Goal: Contribute content: Add original content to the website for others to see

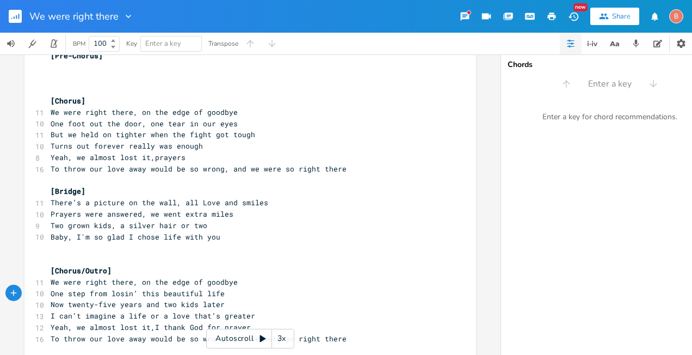
scroll to position [388, 0]
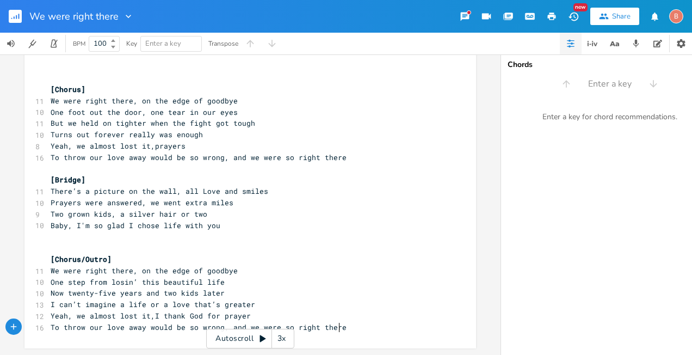
click at [342, 321] on pre "To throw our love away would be so wrong, and we were so right there" at bounding box center [244, 326] width 393 height 11
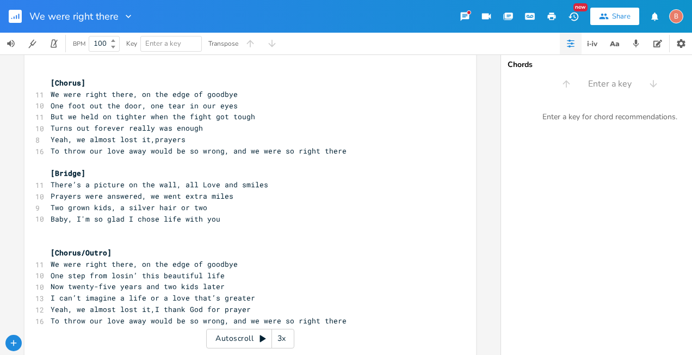
click at [16, 17] on icon "button" at bounding box center [16, 17] width 1 height 4
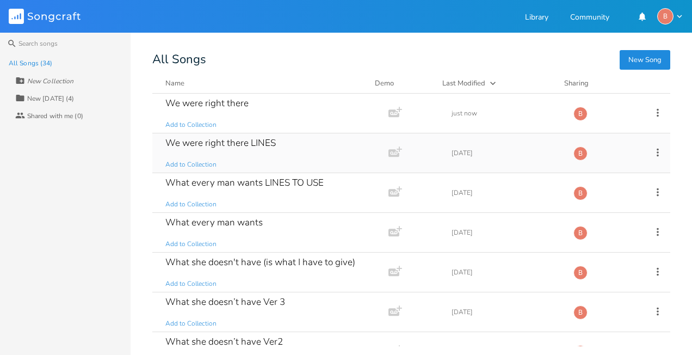
click at [245, 142] on div "We were right there LINES" at bounding box center [220, 142] width 110 height 9
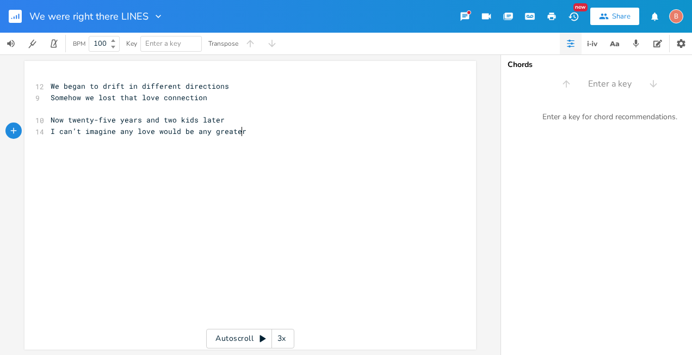
drag, startPoint x: 53, startPoint y: 153, endPoint x: 47, endPoint y: 156, distance: 6.4
click at [53, 154] on div "xxxxxxxxxx 12 We began to drift in different directions 9 Somehow we lost that …" at bounding box center [258, 215] width 420 height 274
type textarea "​"
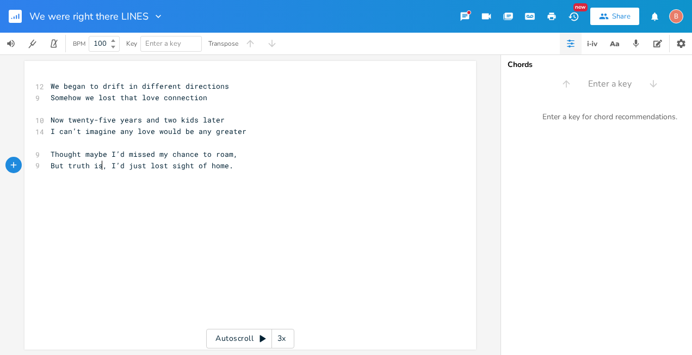
click at [98, 165] on span "But truth is, I’d just lost sight of home." at bounding box center [142, 165] width 183 height 10
type textarea "be known"
click at [202, 156] on span "Thought maybe I’d missed my chance to roam," at bounding box center [144, 154] width 187 height 10
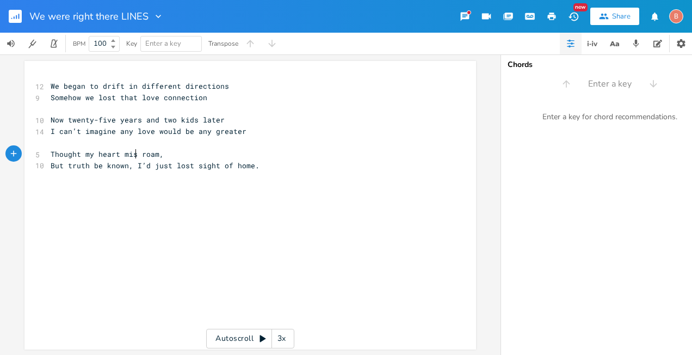
type textarea "y heart miss"
type textarea "life missed"
type textarea "had passed by"
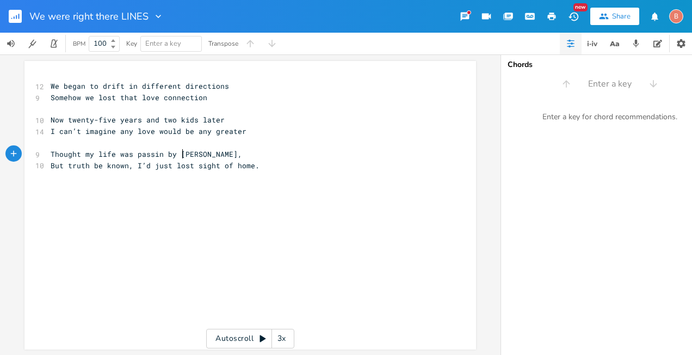
scroll to position [0, 53]
type textarea "was passin by to"
click at [247, 167] on span "But truth be known, I’d just lost sight of home." at bounding box center [155, 165] width 209 height 10
click at [51, 193] on pre "." at bounding box center [244, 187] width 393 height 11
type textarea "​"
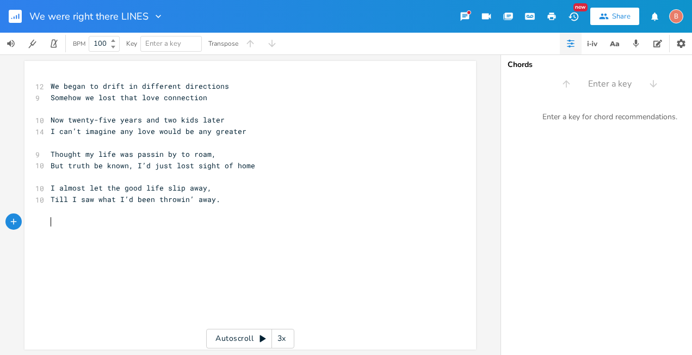
click at [48, 221] on pre "​" at bounding box center [244, 221] width 393 height 11
type textarea "​"
paste textarea
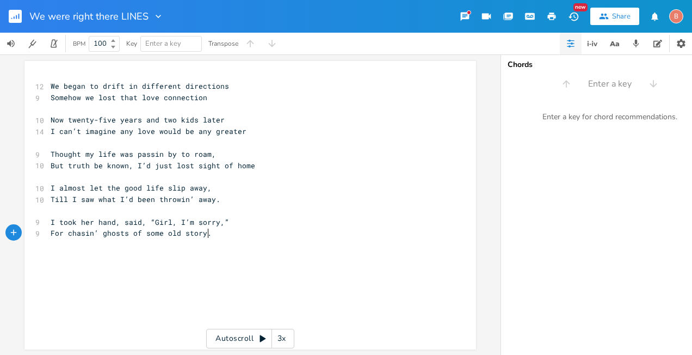
click at [169, 223] on span "I took her hand, said, “Girl, I’m sorry,”" at bounding box center [140, 222] width 178 height 10
click at [204, 237] on pre "For chasin’ ghosts of some old story." at bounding box center [244, 232] width 393 height 11
type textarea "​"
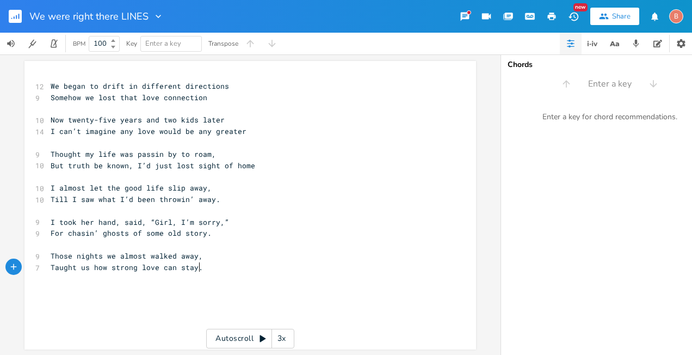
click at [198, 270] on pre "Taught us how strong love can stay." at bounding box center [244, 267] width 393 height 11
type textarea "​"
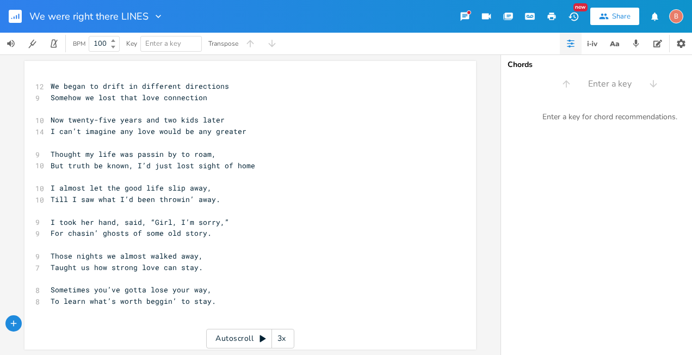
type textarea "​"
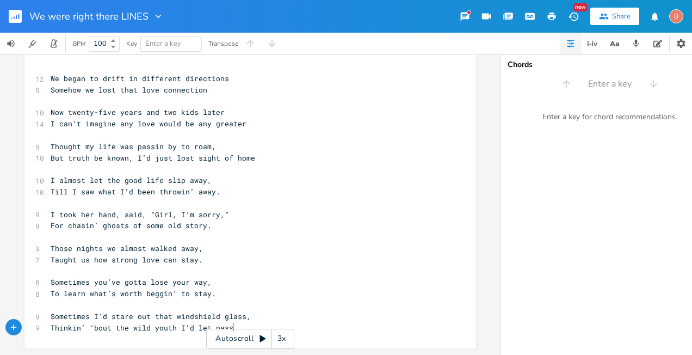
scroll to position [14, 0]
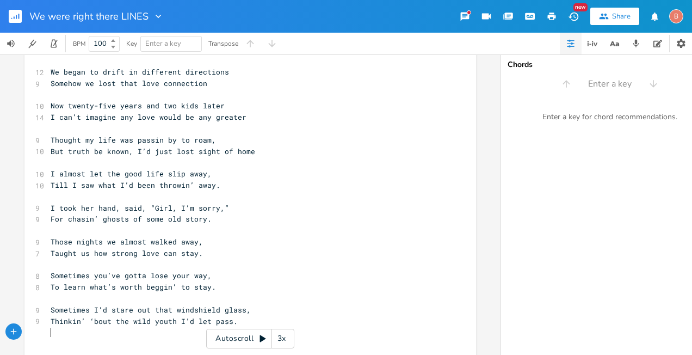
click at [104, 335] on pre "​" at bounding box center [244, 331] width 393 height 11
type textarea "​"
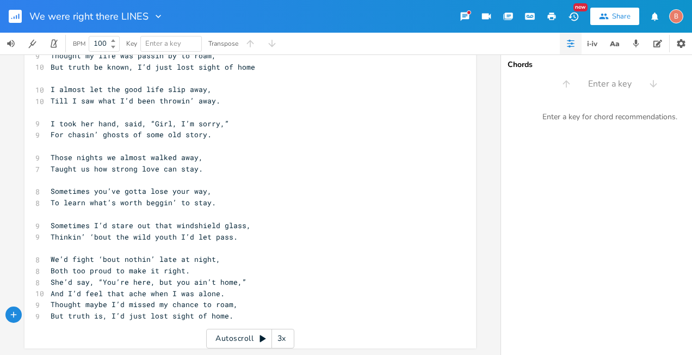
scroll to position [105, 0]
click at [215, 253] on pre "We’d fight ‘bout nothin’ late at night," at bounding box center [244, 258] width 393 height 11
click at [183, 266] on pre "Both too proud to make it right." at bounding box center [244, 270] width 393 height 11
click at [243, 276] on pre "She’d say, “You’re here, but you ain’t home,”" at bounding box center [244, 281] width 393 height 11
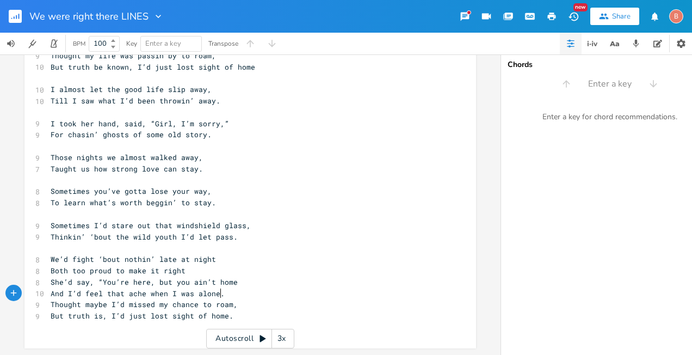
click at [219, 290] on pre "And I’d feel that ache when I was alone." at bounding box center [244, 293] width 393 height 11
click at [231, 301] on pre "Thought maybe I’d missed my chance to roam," at bounding box center [244, 304] width 393 height 11
click at [225, 311] on span "But truth is, I’d just lost sight of home." at bounding box center [142, 316] width 183 height 10
click at [231, 235] on pre "Thinkin’ ‘bout the wild youth I’d let pass." at bounding box center [244, 236] width 393 height 11
click at [243, 220] on pre "Sometimes I’d stare out that windshield glass," at bounding box center [244, 225] width 393 height 11
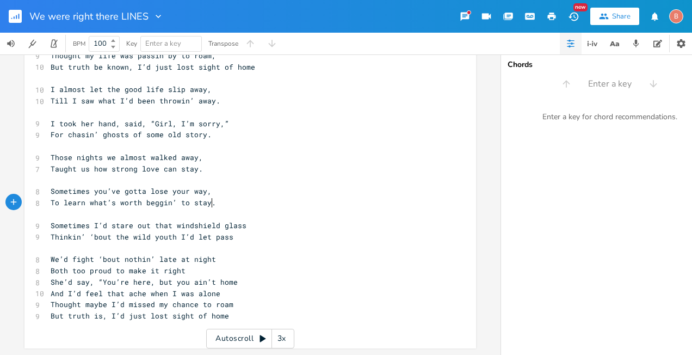
click at [208, 197] on span "To learn what’s worth beggin’ to stay." at bounding box center [133, 202] width 165 height 10
click at [204, 188] on pre "Sometimes you’ve gotta lose your way," at bounding box center [244, 190] width 393 height 11
click at [195, 164] on span "Taught us how strong love can stay." at bounding box center [127, 169] width 152 height 10
click at [196, 154] on pre "Those nights we almost walked away," at bounding box center [244, 157] width 393 height 11
click at [206, 130] on pre "For chasin’ ghosts of some old story." at bounding box center [244, 134] width 393 height 11
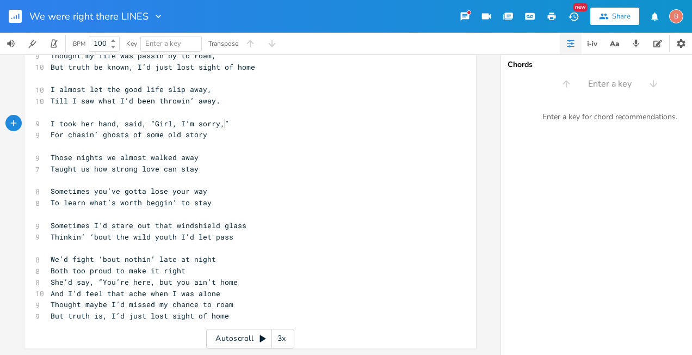
click at [225, 118] on pre "I took her hand, said, “Girl, I’m sorry,”" at bounding box center [244, 123] width 393 height 11
click at [212, 98] on span "Till I saw what I’d been throwin’ away." at bounding box center [136, 101] width 170 height 10
click at [204, 84] on span "I almost let the good life slip away," at bounding box center [131, 89] width 161 height 10
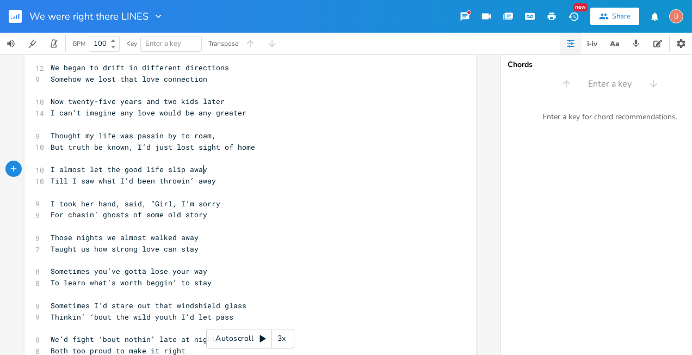
scroll to position [0, 0]
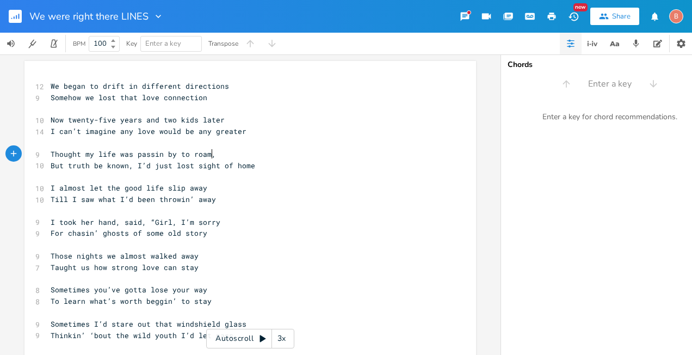
click at [208, 156] on pre "Thought my life was passin by to roam," at bounding box center [244, 153] width 393 height 11
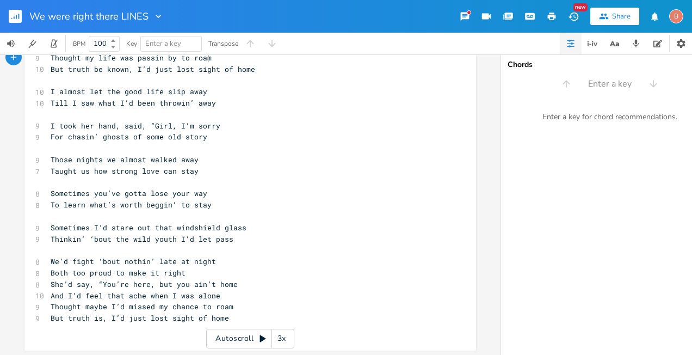
scroll to position [105, 0]
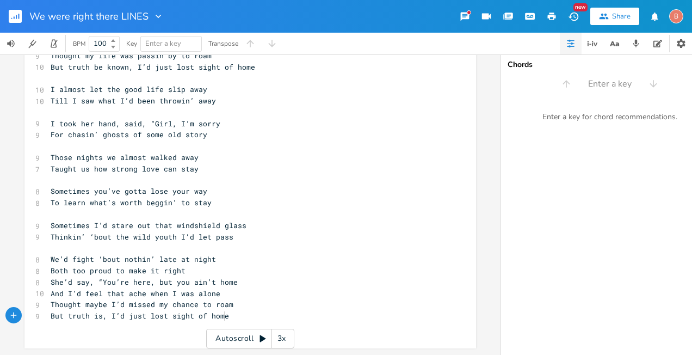
click at [225, 310] on pre "But truth is, I’d just lost sight of home" at bounding box center [244, 315] width 393 height 11
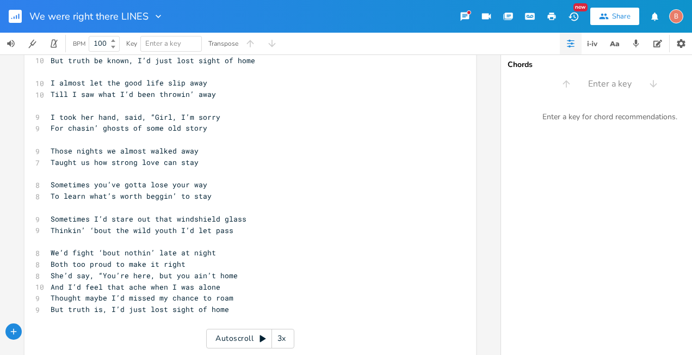
type textarea "​"
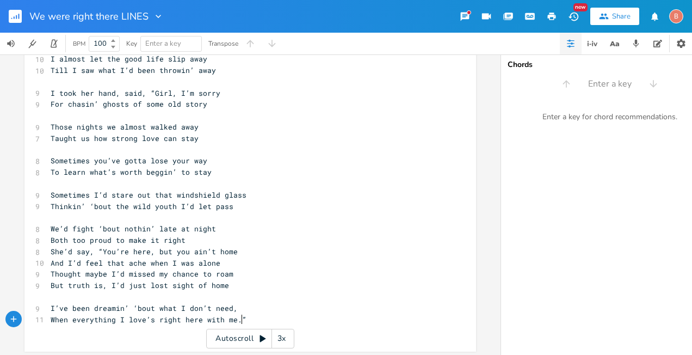
scroll to position [139, 0]
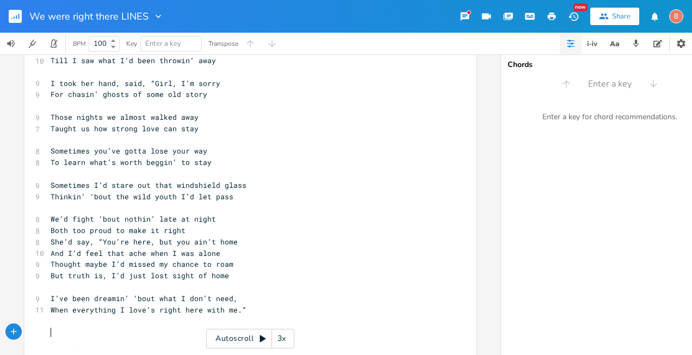
type textarea "​"
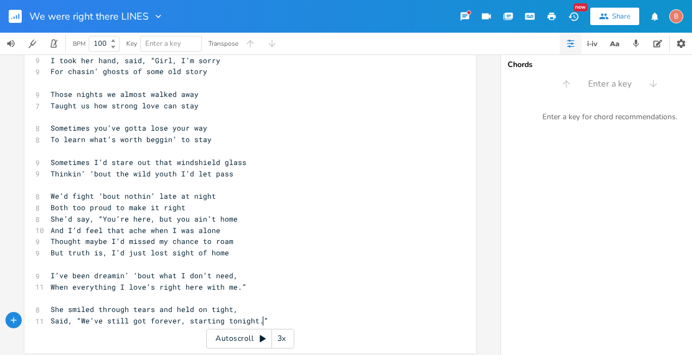
scroll to position [173, 0]
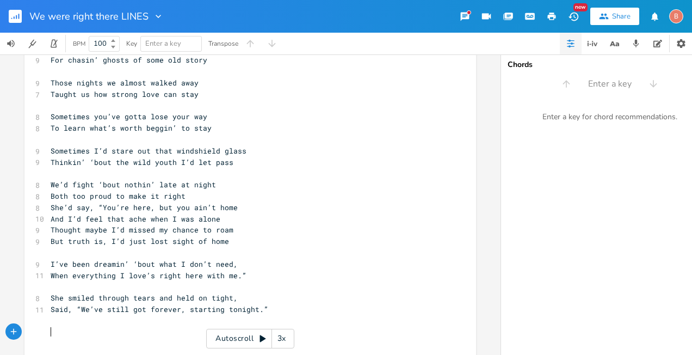
type textarea "​"
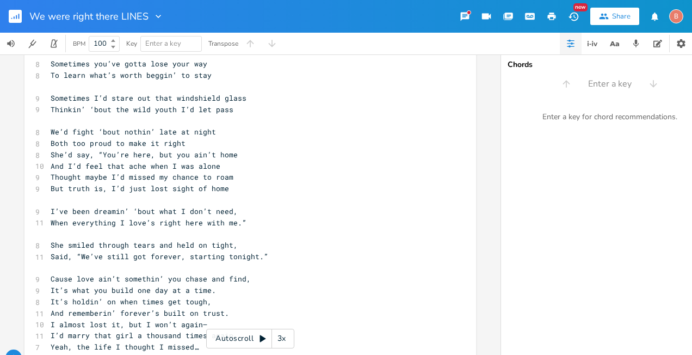
scroll to position [214, 0]
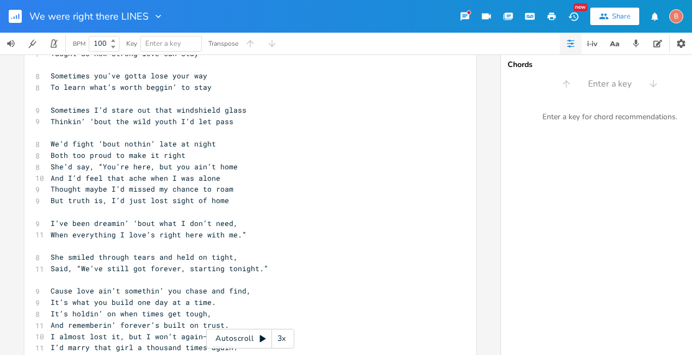
click at [11, 13] on rect "button" at bounding box center [15, 16] width 13 height 13
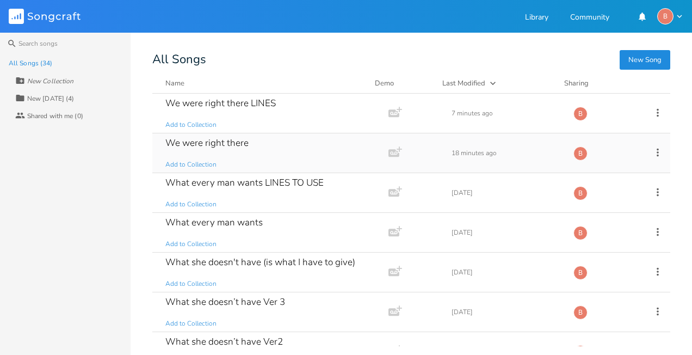
click at [203, 141] on div "We were right there" at bounding box center [206, 142] width 83 height 9
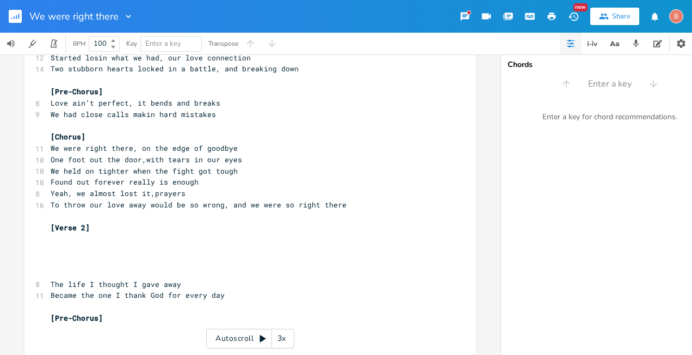
scroll to position [109, 0]
click at [50, 240] on pre "​" at bounding box center [244, 237] width 393 height 11
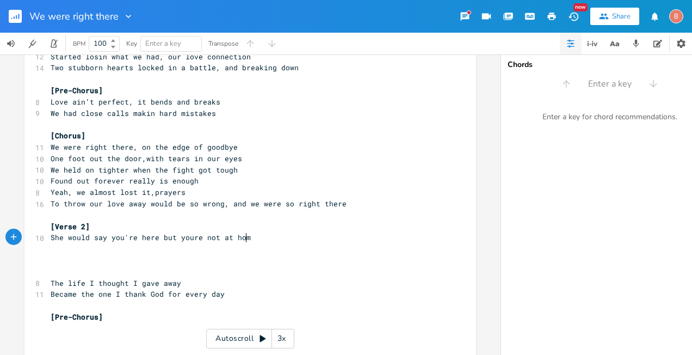
type textarea "She would say you're here but youre not at home"
click at [188, 237] on span "She would say you're here but youre not at home" at bounding box center [153, 237] width 204 height 10
type textarea "'"
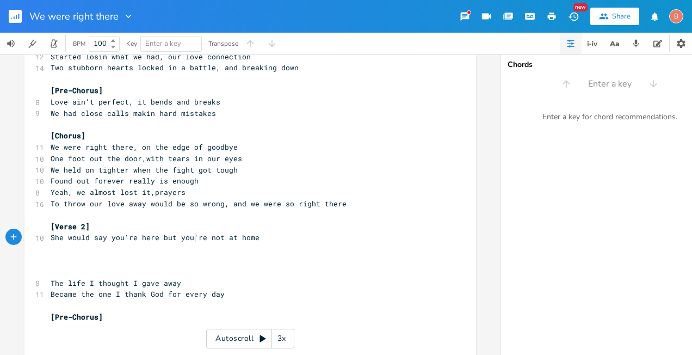
click at [48, 249] on pre "​" at bounding box center [244, 248] width 393 height 11
type textarea "Your mind and heart"
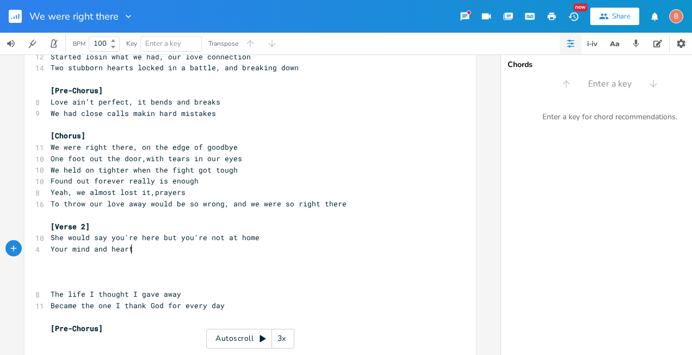
click at [128, 251] on span "Your mind and heart" at bounding box center [92, 249] width 83 height 10
type textarea "s off somewhere alone"
click at [51, 258] on pre "​" at bounding box center [244, 260] width 393 height 11
